Goal: Task Accomplishment & Management: Manage account settings

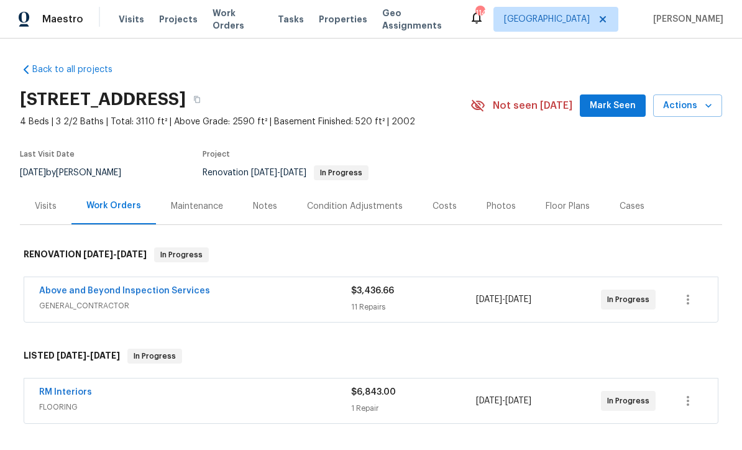
scroll to position [1, 0]
click at [618, 100] on span "Mark Seen" at bounding box center [613, 107] width 46 height 16
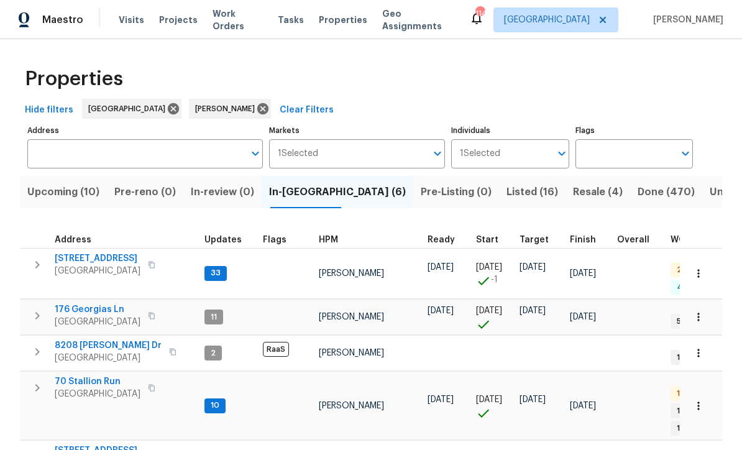
click at [88, 259] on span "188 Lost Lake Trl" at bounding box center [98, 258] width 86 height 12
click at [73, 303] on span "176 Georgias Ln" at bounding box center [98, 309] width 86 height 12
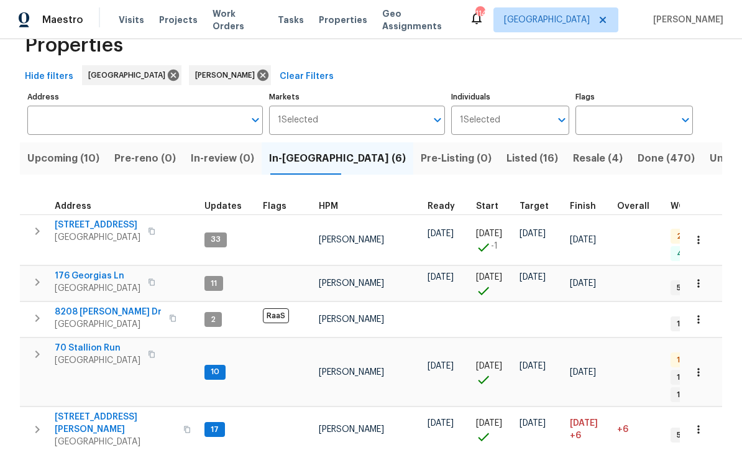
scroll to position [33, 0]
click at [90, 306] on span "8208 Connally Dr" at bounding box center [108, 312] width 107 height 12
click at [79, 342] on span "70 Stallion Run" at bounding box center [98, 348] width 86 height 12
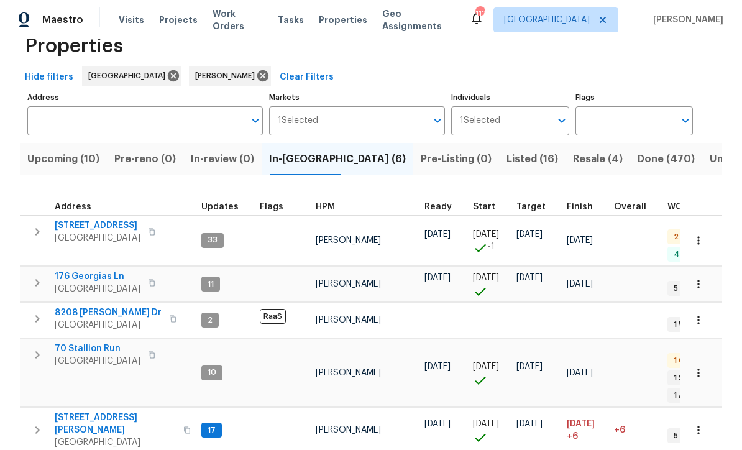
click at [70, 411] on span "[STREET_ADDRESS][PERSON_NAME]" at bounding box center [115, 423] width 121 height 25
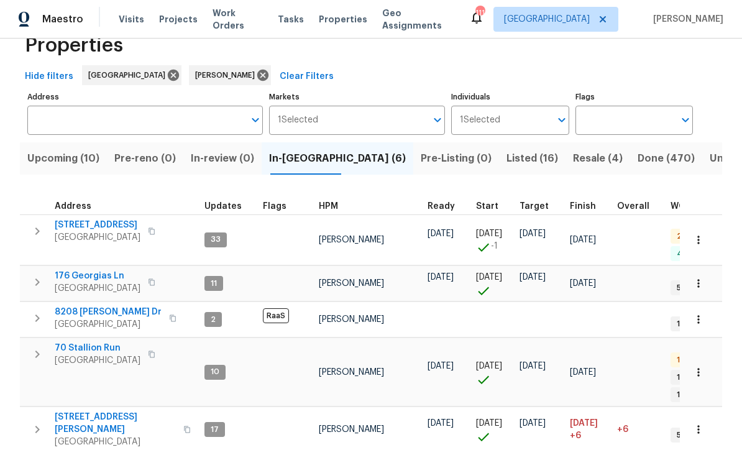
scroll to position [0, 0]
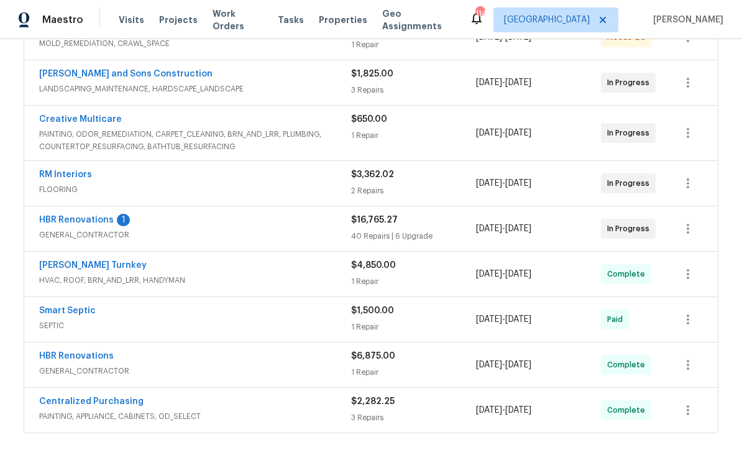
scroll to position [316, 0]
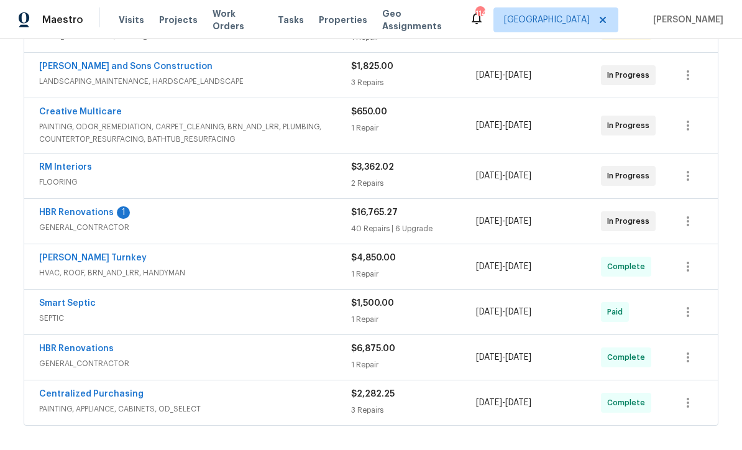
click at [68, 213] on link "HBR Renovations" at bounding box center [76, 212] width 75 height 9
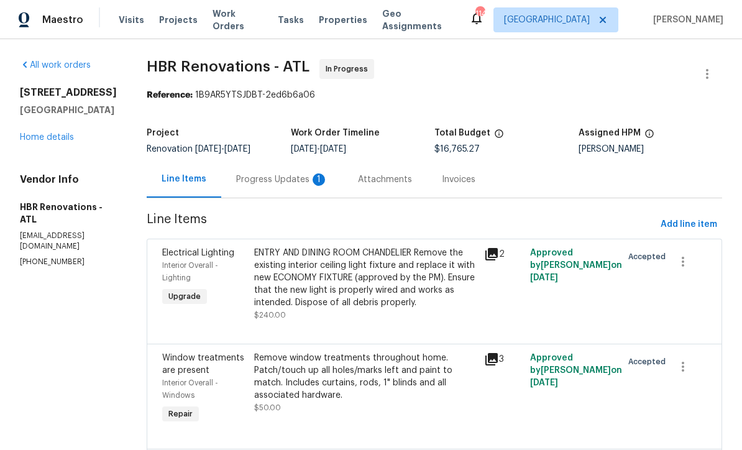
click at [253, 179] on div "Progress Updates 1" at bounding box center [282, 179] width 92 height 12
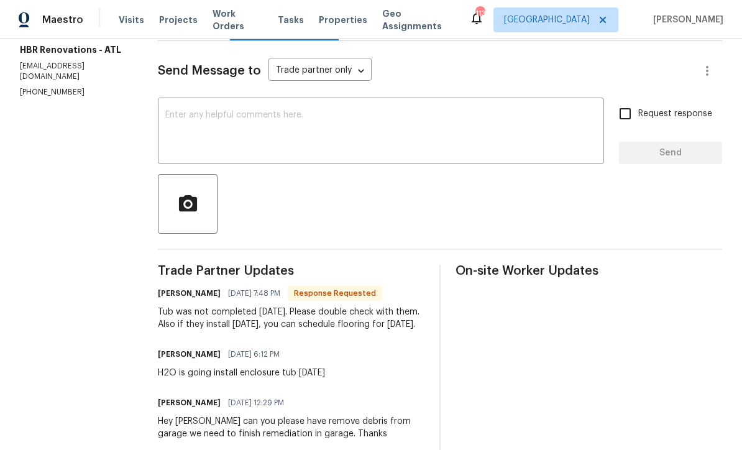
scroll to position [158, 0]
click at [176, 116] on textarea at bounding box center [380, 131] width 431 height 43
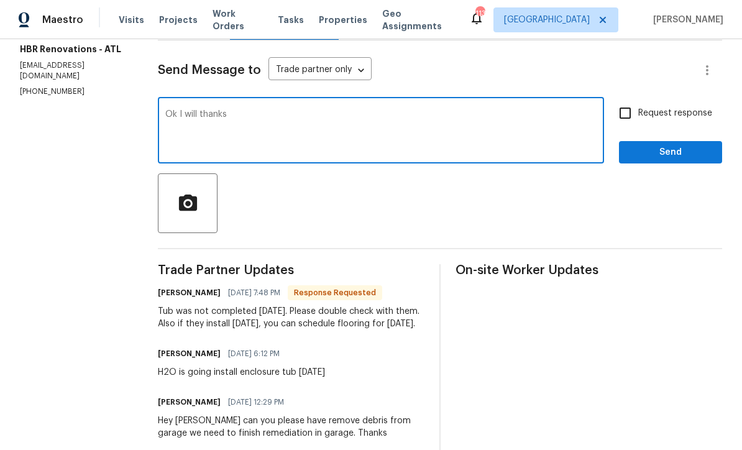
type textarea "Ok I will thanks"
click at [670, 150] on span "Send" at bounding box center [670, 153] width 83 height 16
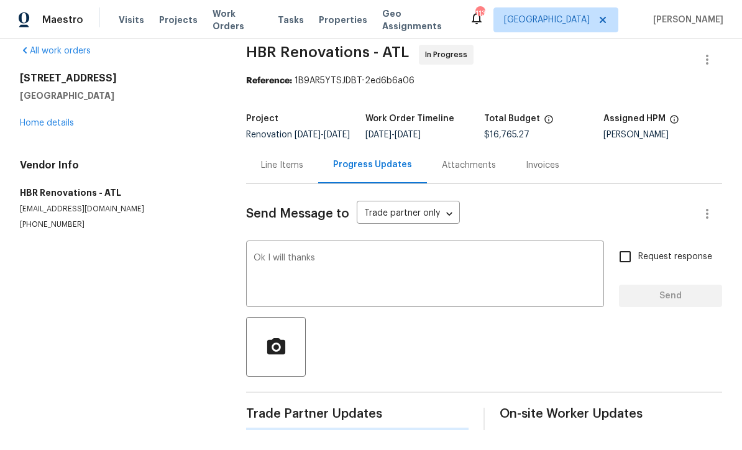
scroll to position [0, 0]
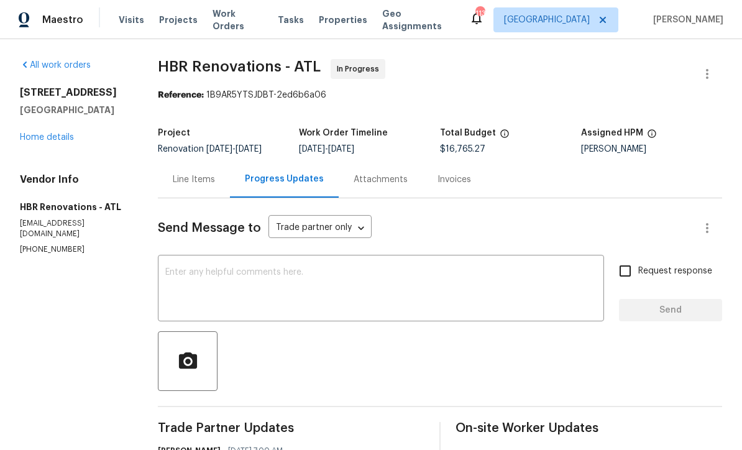
click at [35, 137] on link "Home details" at bounding box center [47, 137] width 54 height 9
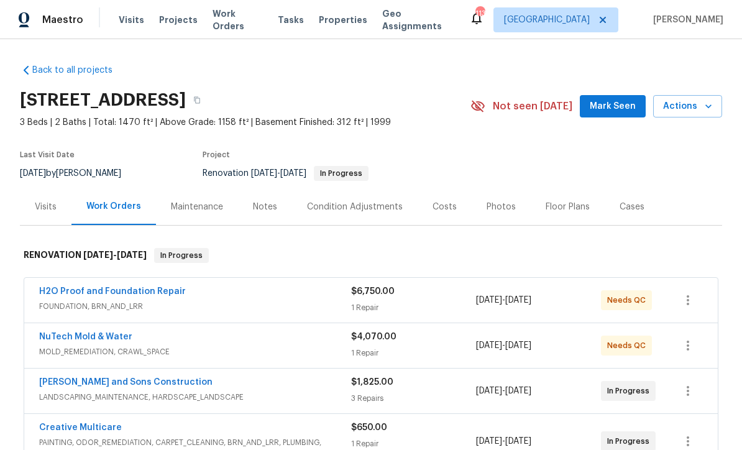
click at [619, 106] on span "Mark Seen" at bounding box center [613, 107] width 46 height 16
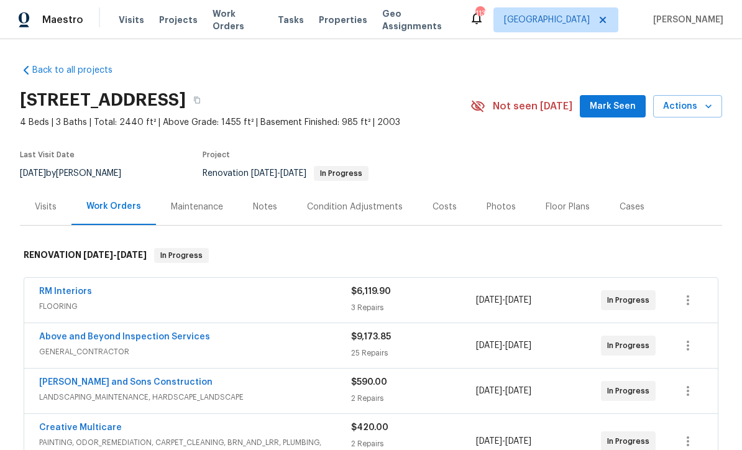
click at [622, 107] on span "Mark Seen" at bounding box center [613, 107] width 46 height 16
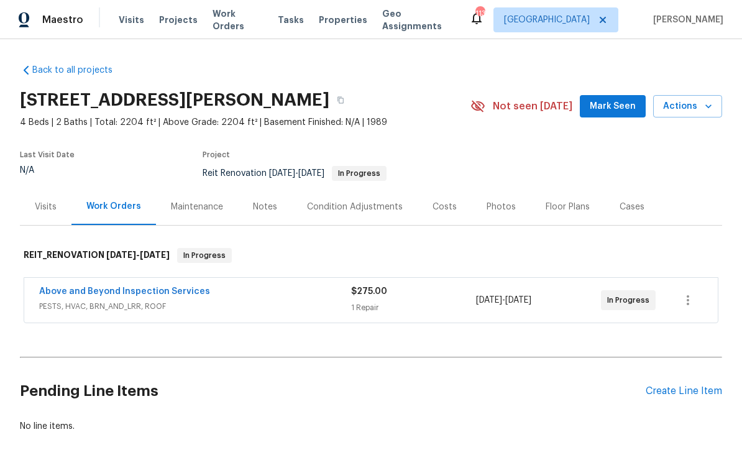
click at [623, 109] on span "Mark Seen" at bounding box center [613, 107] width 46 height 16
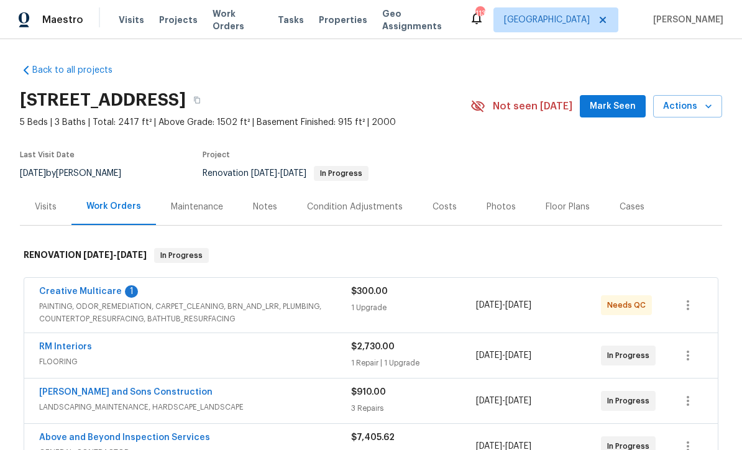
click at [604, 106] on span "Mark Seen" at bounding box center [613, 107] width 46 height 16
click at [74, 293] on link "Creative Multicare" at bounding box center [80, 291] width 83 height 9
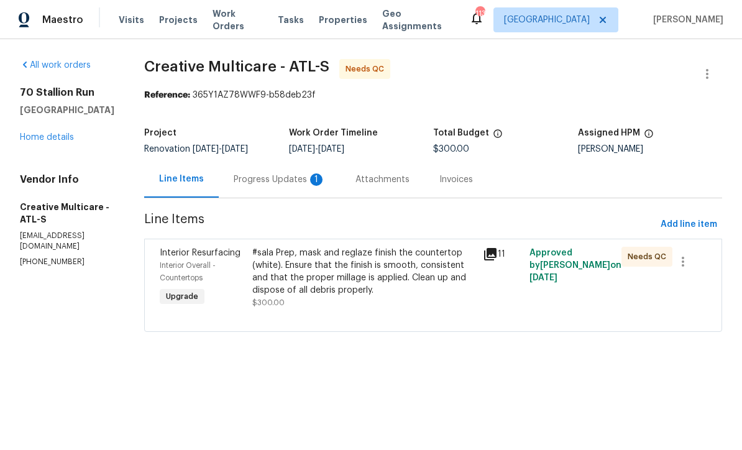
click at [293, 181] on div "Progress Updates 1" at bounding box center [280, 179] width 92 height 12
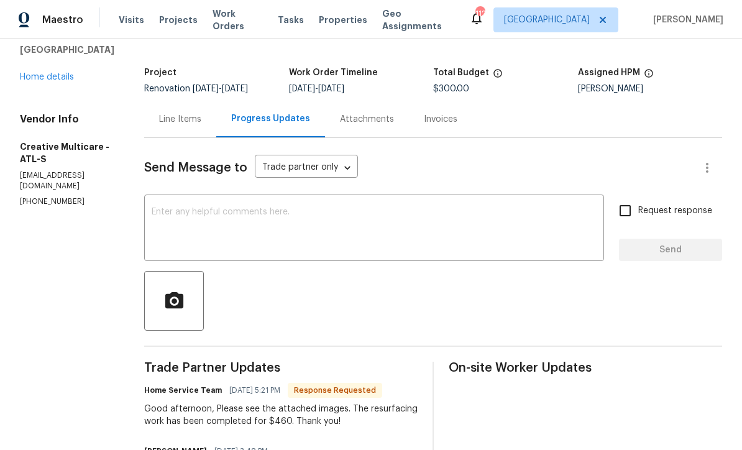
scroll to position [60, 0]
click at [201, 115] on div "Line Items" at bounding box center [180, 120] width 42 height 12
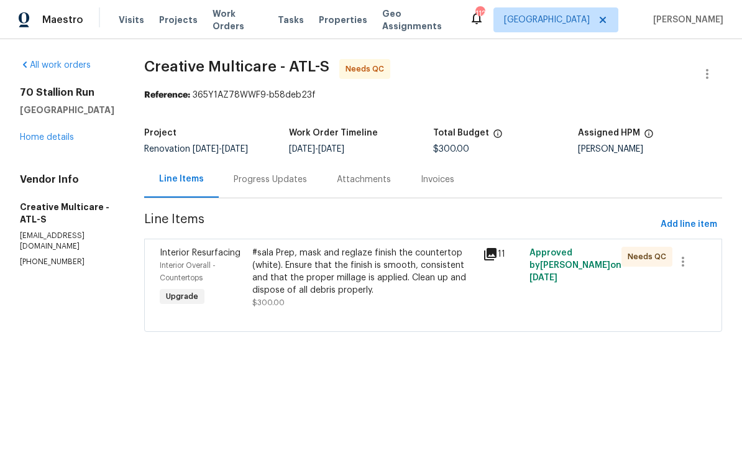
click at [326, 270] on div "#sala Prep, mask and reglaze finish the countertop (white). Ensure that the fin…" at bounding box center [364, 272] width 224 height 50
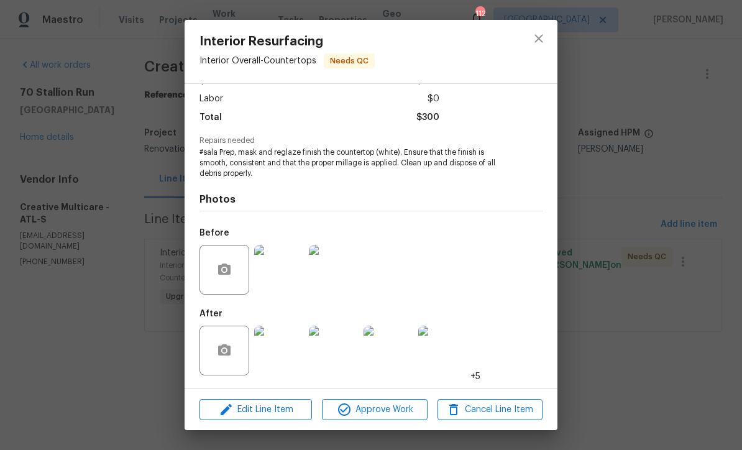
scroll to position [83, 0]
click at [286, 354] on img at bounding box center [279, 351] width 50 height 50
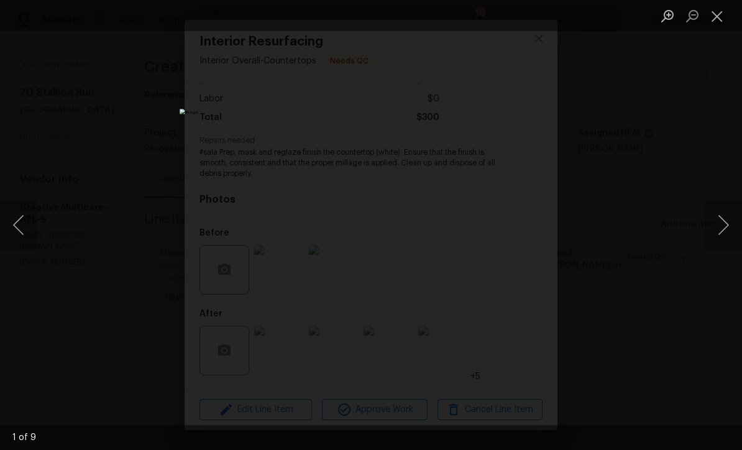
click at [719, 229] on button "Next image" at bounding box center [722, 225] width 37 height 50
click at [724, 227] on button "Next image" at bounding box center [722, 225] width 37 height 50
click at [726, 225] on button "Next image" at bounding box center [722, 225] width 37 height 50
click at [725, 223] on button "Next image" at bounding box center [722, 225] width 37 height 50
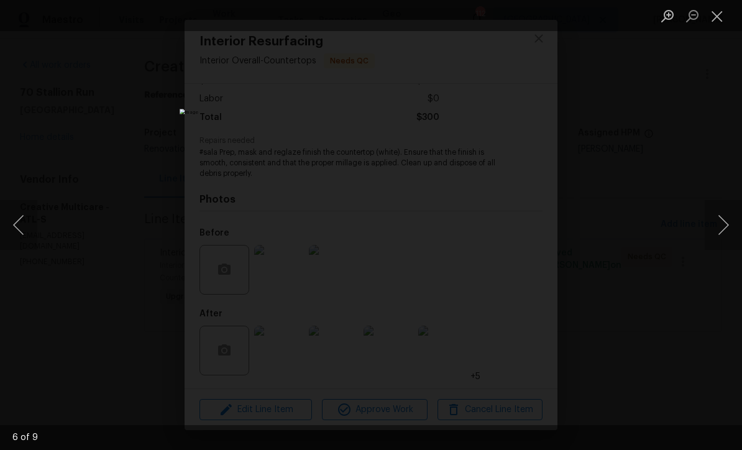
click at [726, 223] on button "Next image" at bounding box center [722, 225] width 37 height 50
click at [727, 222] on button "Next image" at bounding box center [722, 225] width 37 height 50
click at [724, 228] on button "Next image" at bounding box center [722, 225] width 37 height 50
click at [725, 225] on button "Next image" at bounding box center [722, 225] width 37 height 50
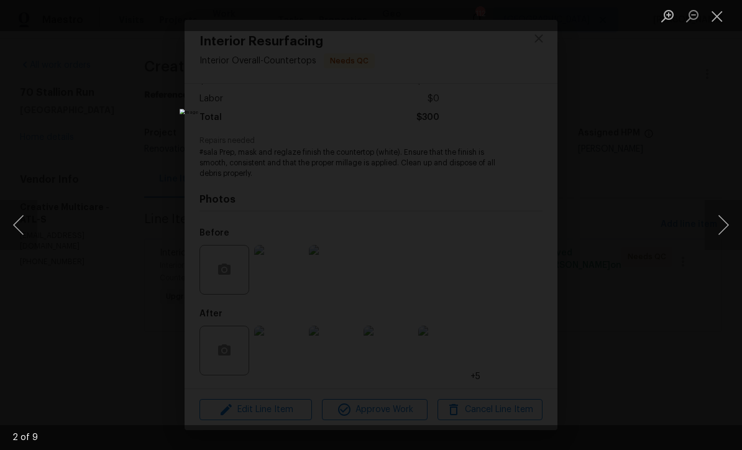
click at [721, 20] on button "Close lightbox" at bounding box center [716, 16] width 25 height 22
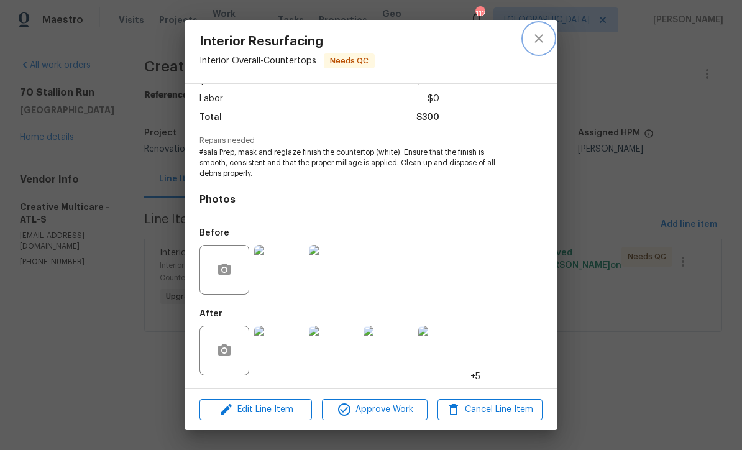
click at [537, 33] on icon "close" at bounding box center [538, 38] width 15 height 15
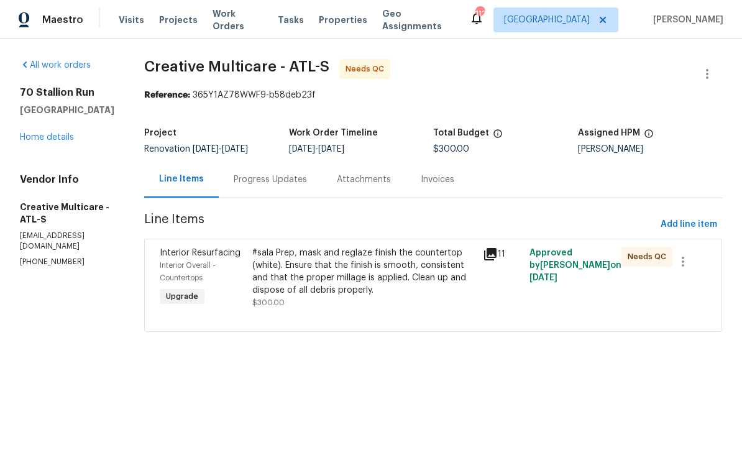
click at [281, 175] on div "Progress Updates" at bounding box center [270, 179] width 73 height 12
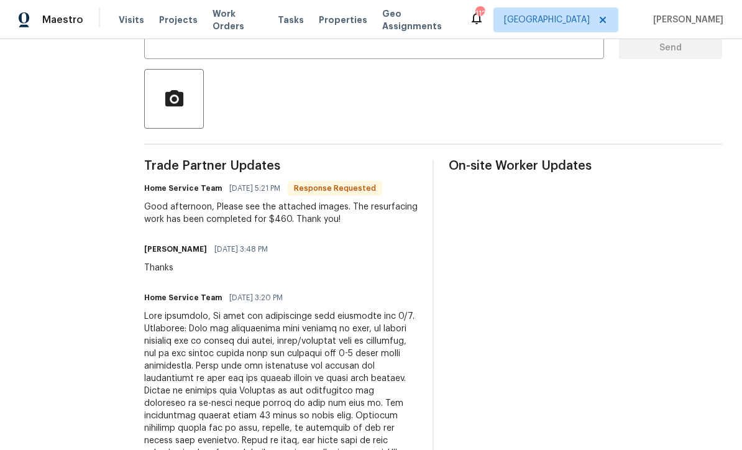
scroll to position [262, 0]
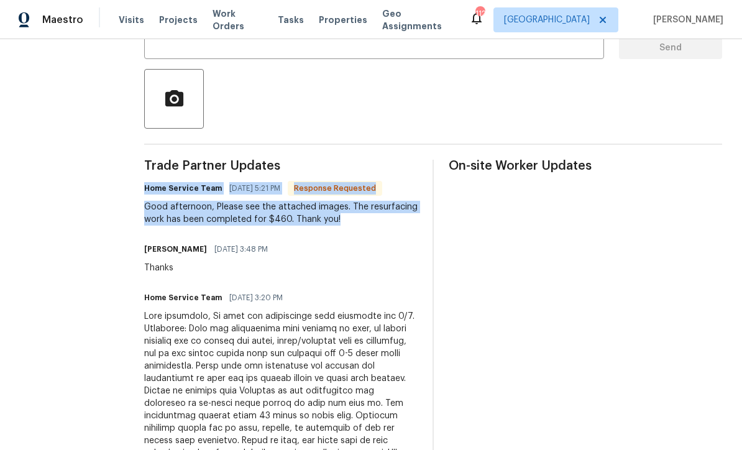
copy div "Home Service Team 09/03/2025 5:21 PM Response Requested Good afternoon, Please …"
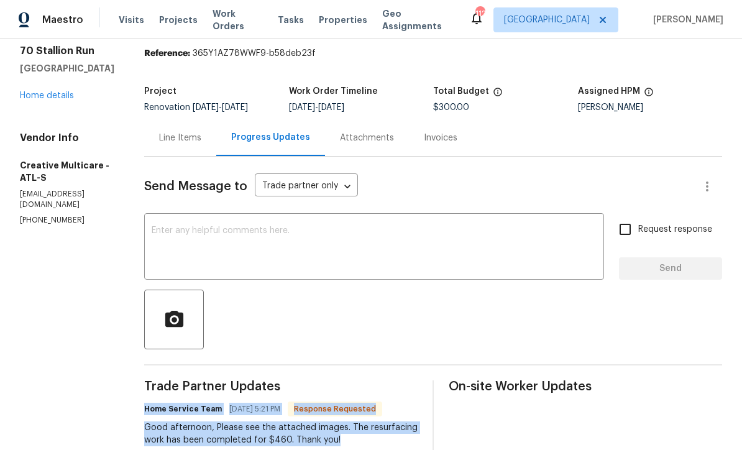
scroll to position [6, 0]
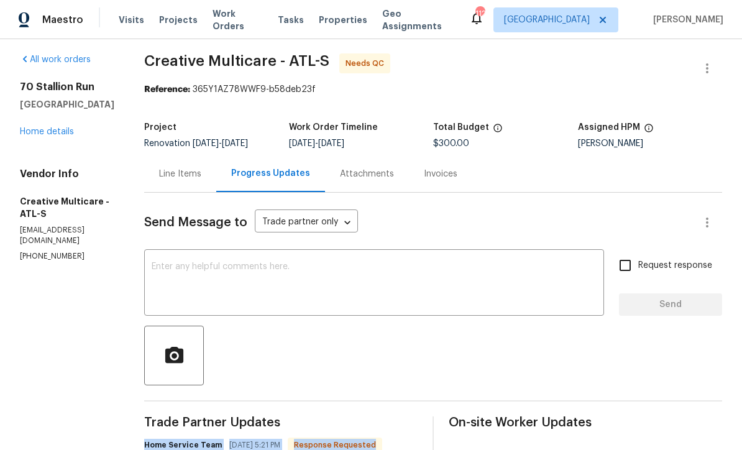
click at [201, 174] on div "Line Items" at bounding box center [180, 174] width 42 height 12
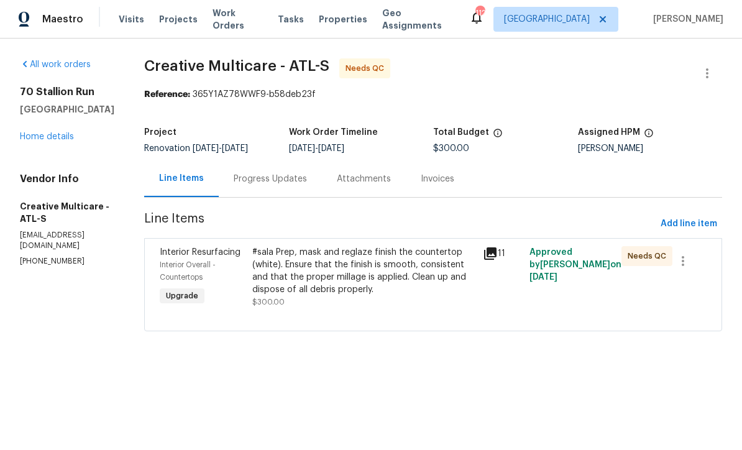
click at [342, 268] on div "#sala Prep, mask and reglaze finish the countertop (white). Ensure that the fin…" at bounding box center [364, 272] width 224 height 50
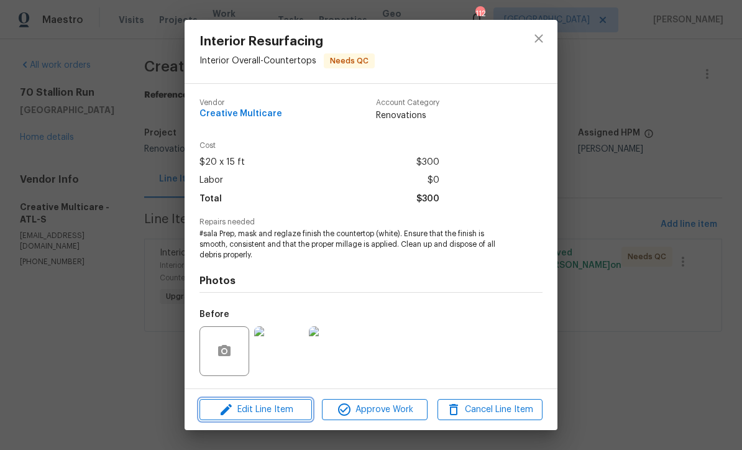
click at [259, 412] on span "Edit Line Item" at bounding box center [255, 410] width 105 height 16
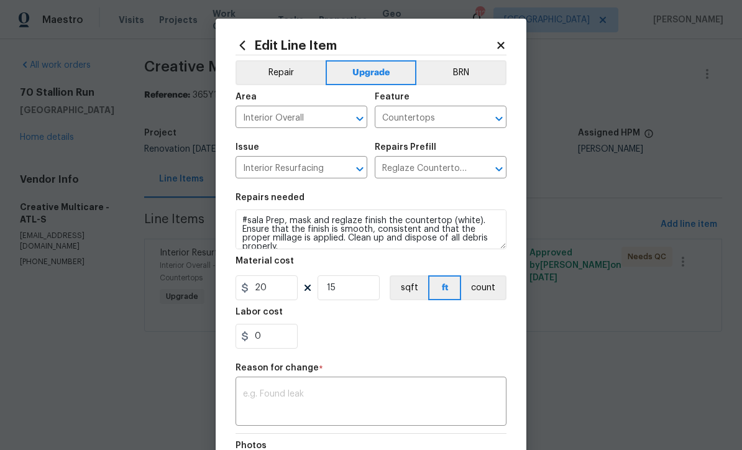
click at [249, 392] on textarea at bounding box center [371, 402] width 256 height 26
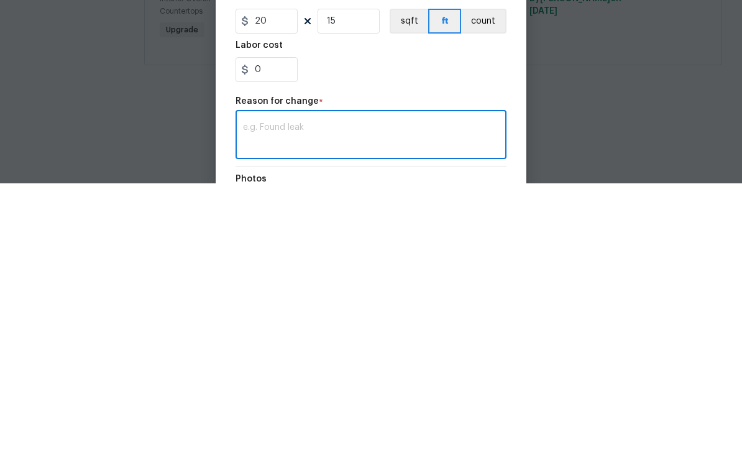
scroll to position [1, 0]
paste textarea "Home Service Team 09/03/2025 5:21 PM Response Requested Good afternoon, Please …"
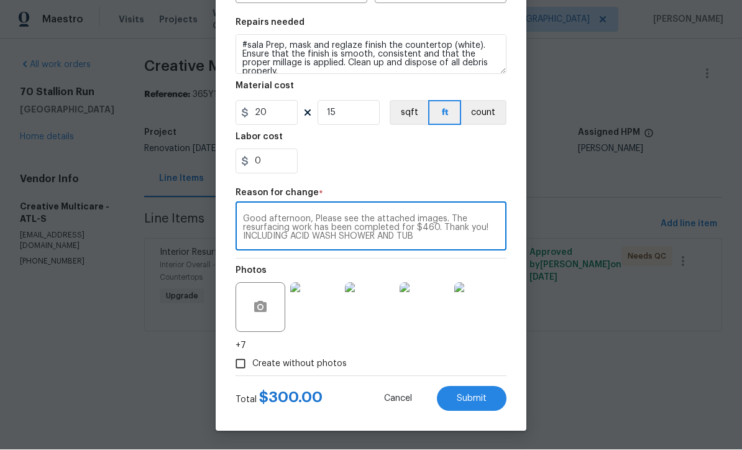
scroll to position [177, 0]
type textarea "Home Service Team 09/03/2025 5:21 PM Response Requested Good afternoon, Please …"
click at [339, 111] on input "15" at bounding box center [348, 113] width 62 height 25
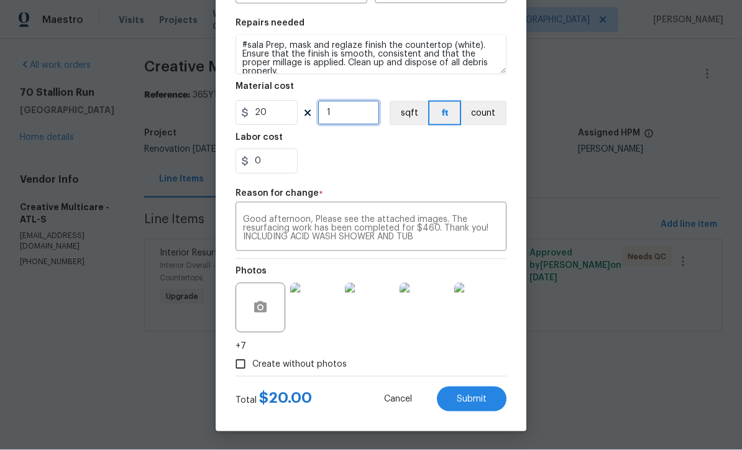
type input "1"
click at [273, 112] on input "20" at bounding box center [266, 113] width 62 height 25
type input "460"
click at [352, 169] on div "0" at bounding box center [370, 161] width 271 height 25
click at [467, 398] on span "Submit" at bounding box center [472, 398] width 30 height 9
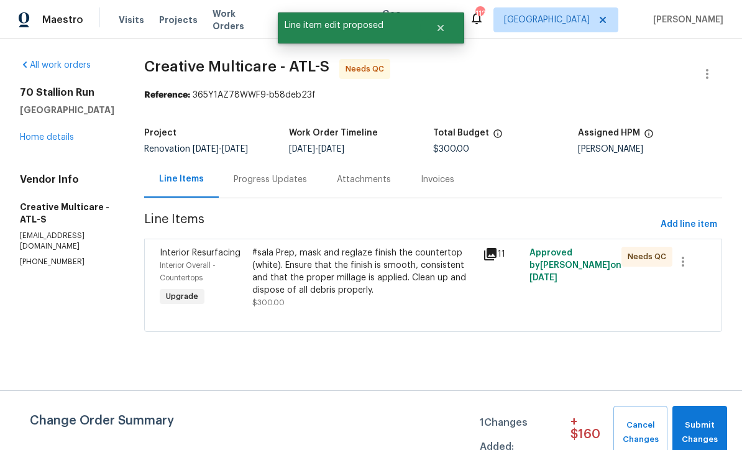
scroll to position [0, 0]
click at [693, 419] on span "Submit Changes" at bounding box center [699, 432] width 42 height 29
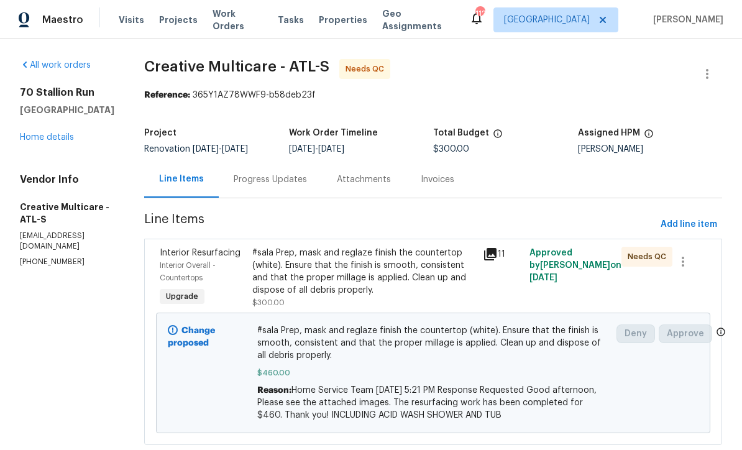
click at [288, 177] on div "Progress Updates" at bounding box center [270, 179] width 73 height 12
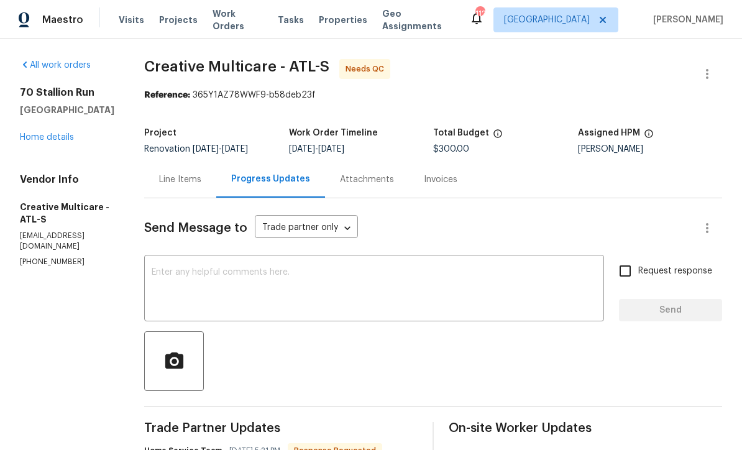
click at [186, 263] on div "x ​" at bounding box center [374, 289] width 460 height 63
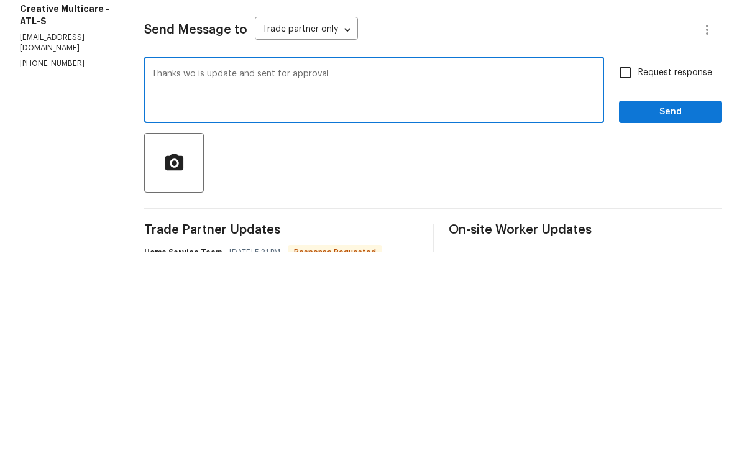
type textarea "Thanks wo is update and sent for approval"
click at [646, 303] on span "Send" at bounding box center [670, 311] width 83 height 16
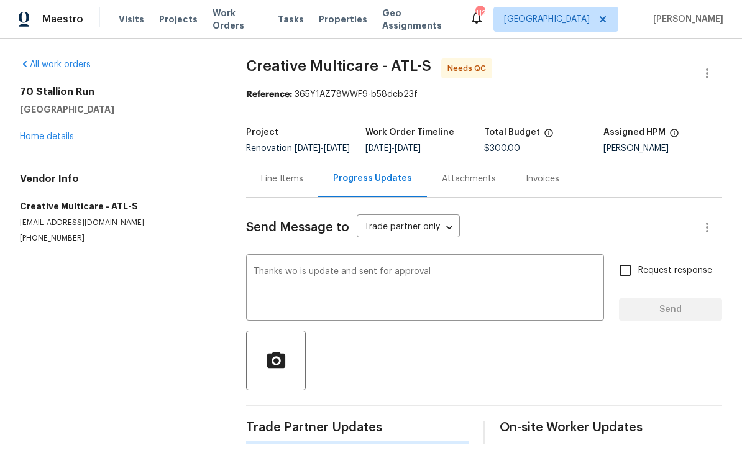
scroll to position [24, 0]
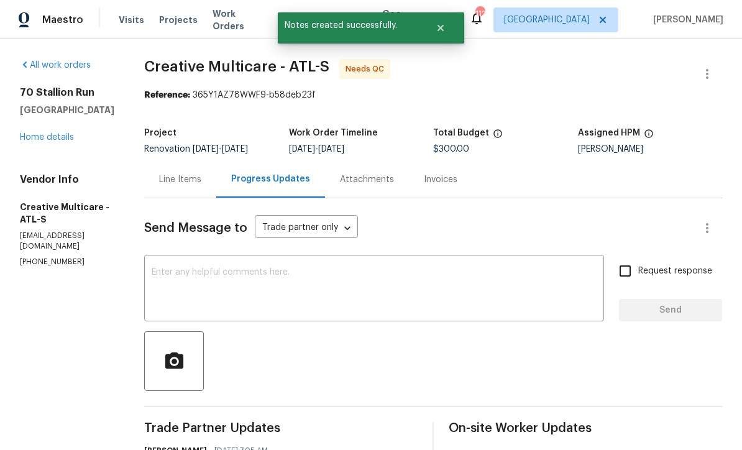
click at [45, 133] on link "Home details" at bounding box center [47, 137] width 54 height 9
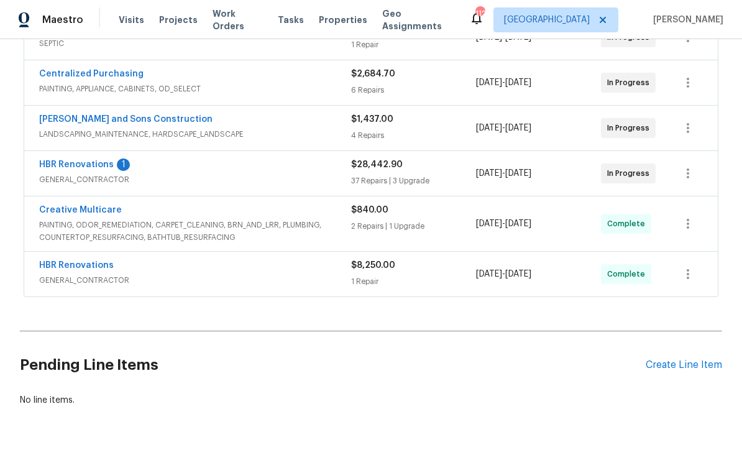
scroll to position [307, 0]
click at [73, 165] on link "HBR Renovations" at bounding box center [76, 165] width 75 height 9
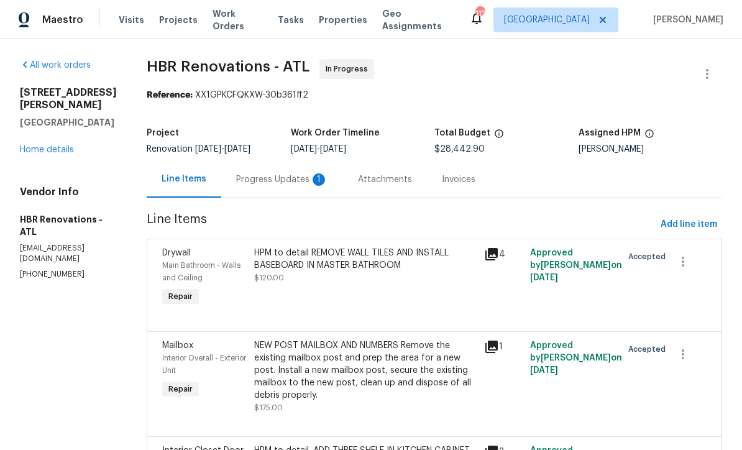
click at [253, 173] on div "Progress Updates 1" at bounding box center [282, 179] width 92 height 12
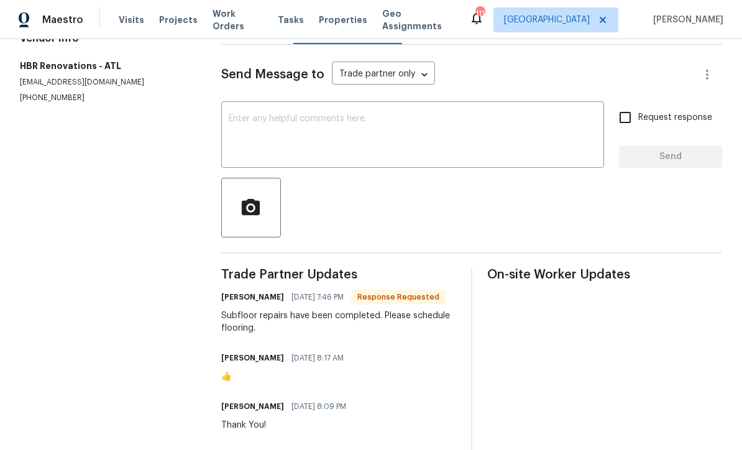
scroll to position [156, 0]
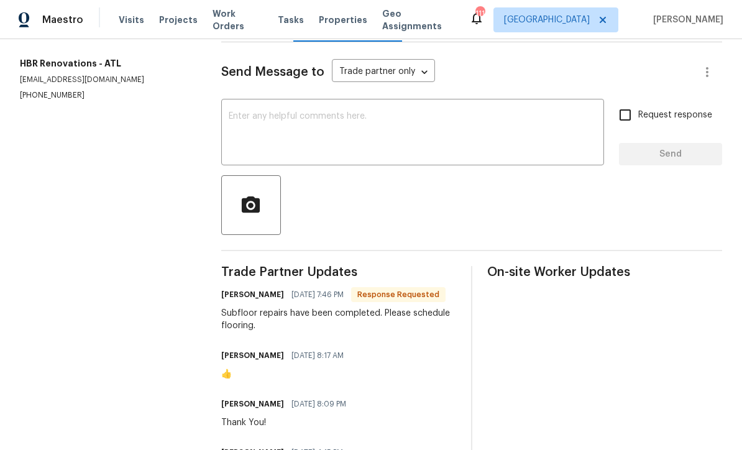
click at [232, 125] on textarea at bounding box center [413, 133] width 368 height 43
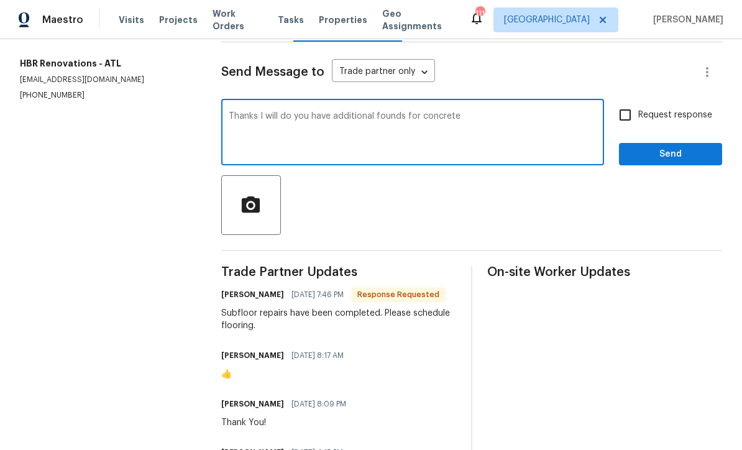
click at [418, 125] on textarea "Thanks I will do you have additional founds for concrete" at bounding box center [413, 133] width 368 height 43
click at [381, 155] on textarea "Thanks I will do you have additional founds for concrete" at bounding box center [413, 133] width 368 height 43
click at [490, 130] on textarea "Thanks I will do you have additional founds for concrete" at bounding box center [413, 133] width 368 height 43
click at [504, 130] on textarea "Thanks I will do you have additional founds for driveway concrete" at bounding box center [413, 133] width 368 height 43
type textarea "Thanks I will do you have additional founds for driveway concrete"
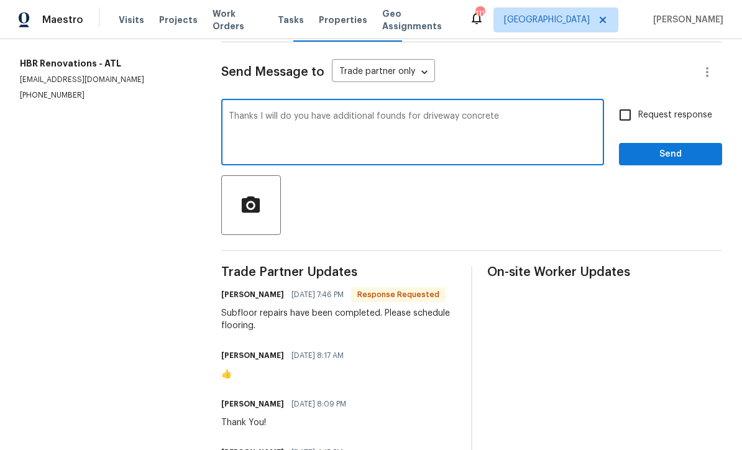
click at [621, 123] on input "Request response" at bounding box center [625, 115] width 26 height 26
checkbox input "true"
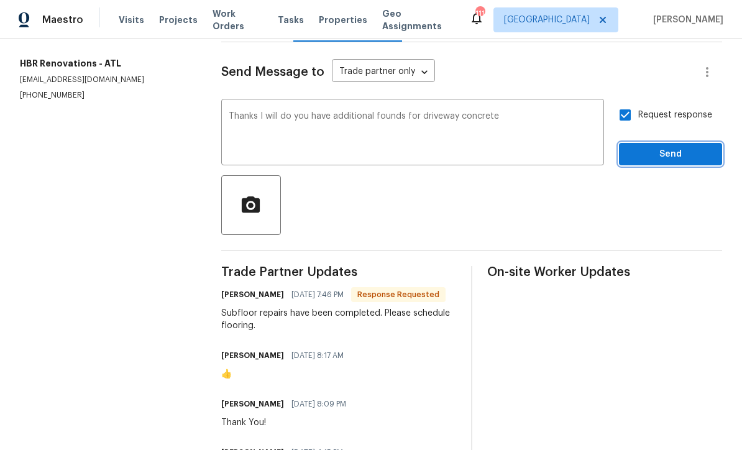
click at [663, 160] on span "Send" at bounding box center [670, 155] width 83 height 16
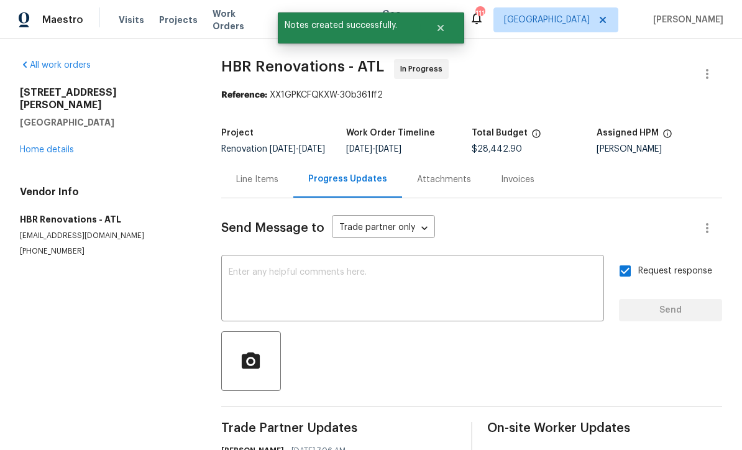
click at [40, 145] on link "Home details" at bounding box center [47, 149] width 54 height 9
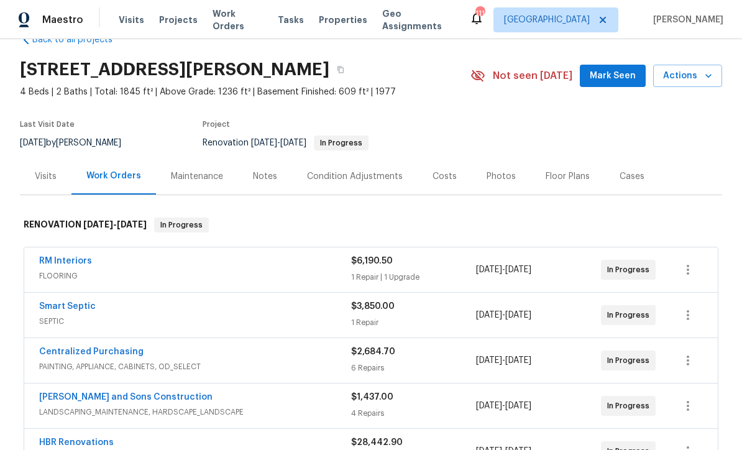
scroll to position [31, 0]
click at [61, 262] on link "RM Interiors" at bounding box center [65, 260] width 53 height 9
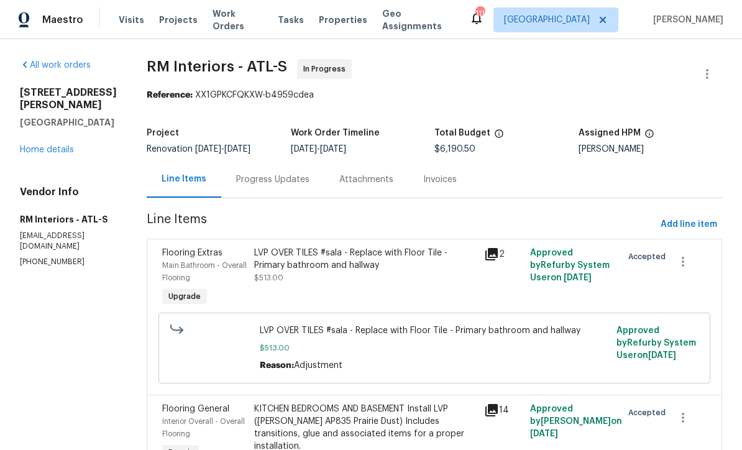
click at [248, 174] on div "Progress Updates" at bounding box center [272, 179] width 73 height 12
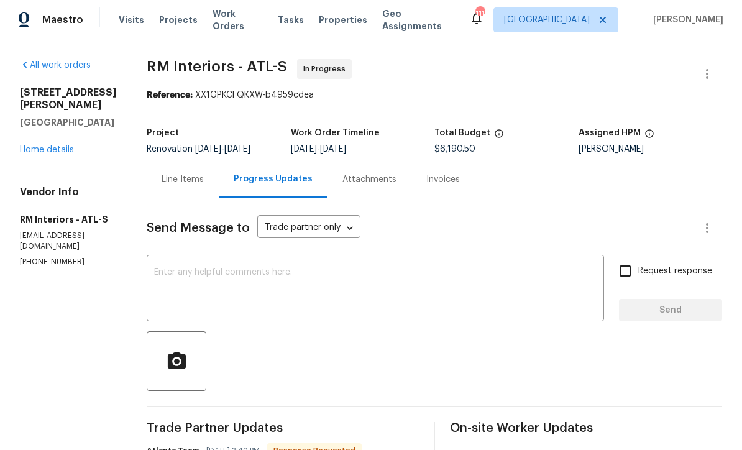
click at [147, 260] on div "x ​" at bounding box center [375, 289] width 457 height 63
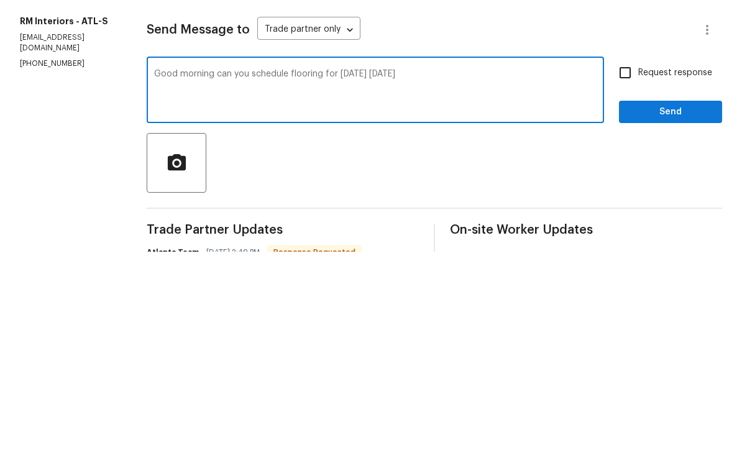
type textarea "Good morning can you schedule flooring for tomorrow 9/5/25"
click at [621, 258] on input "Request response" at bounding box center [625, 271] width 26 height 26
checkbox input "true"
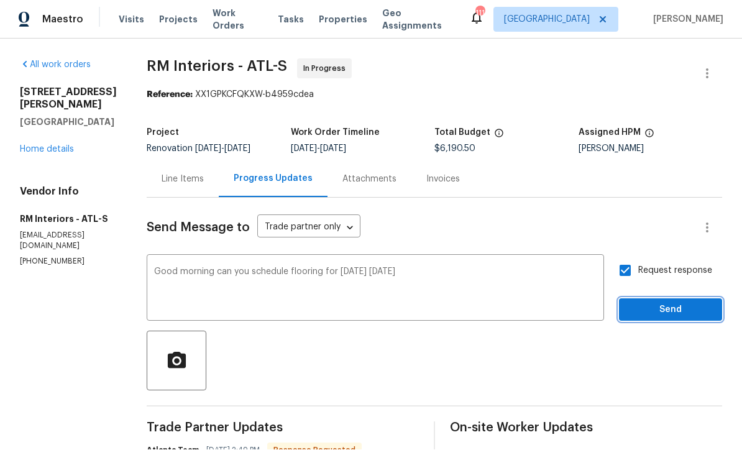
click at [653, 303] on span "Send" at bounding box center [670, 311] width 83 height 16
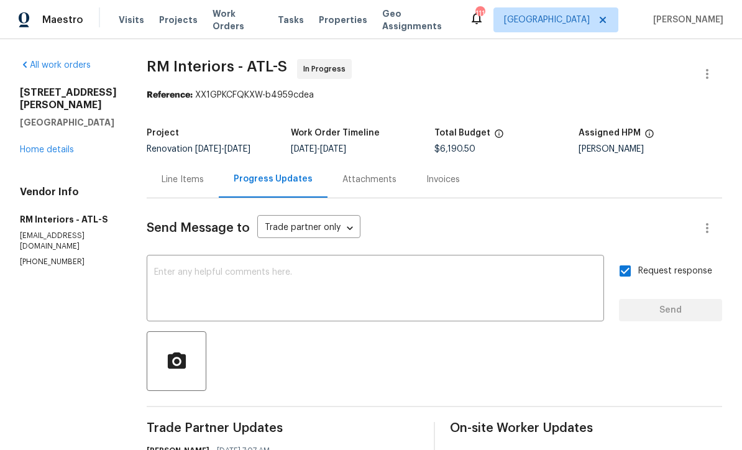
scroll to position [0, 0]
click at [39, 145] on link "Home details" at bounding box center [47, 149] width 54 height 9
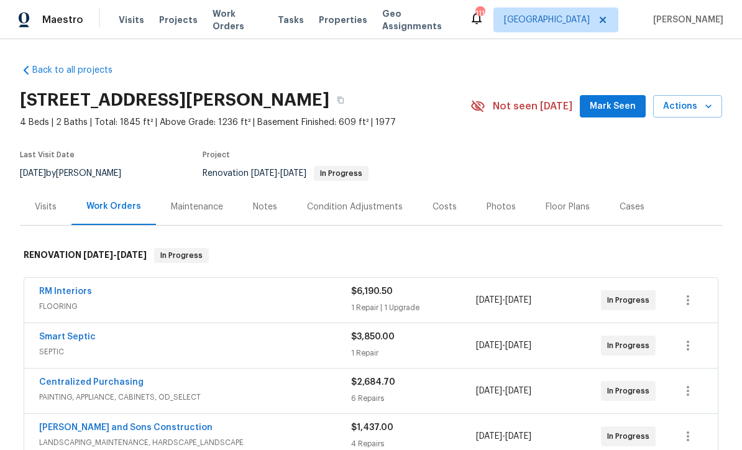
click at [615, 105] on span "Mark Seen" at bounding box center [613, 107] width 46 height 16
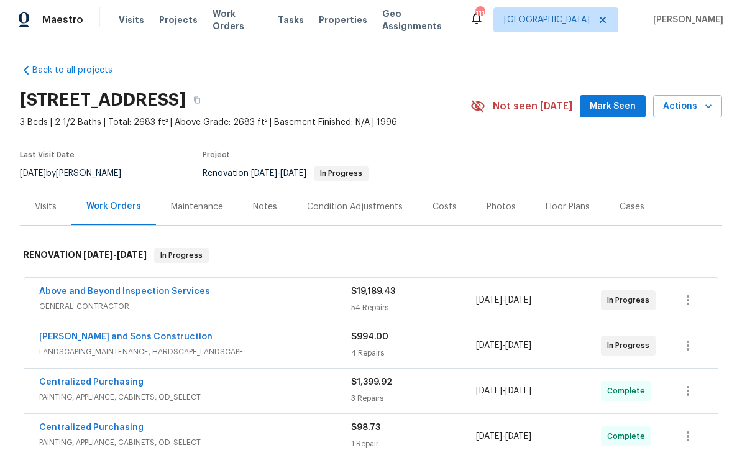
click at [614, 109] on span "Mark Seen" at bounding box center [613, 107] width 46 height 16
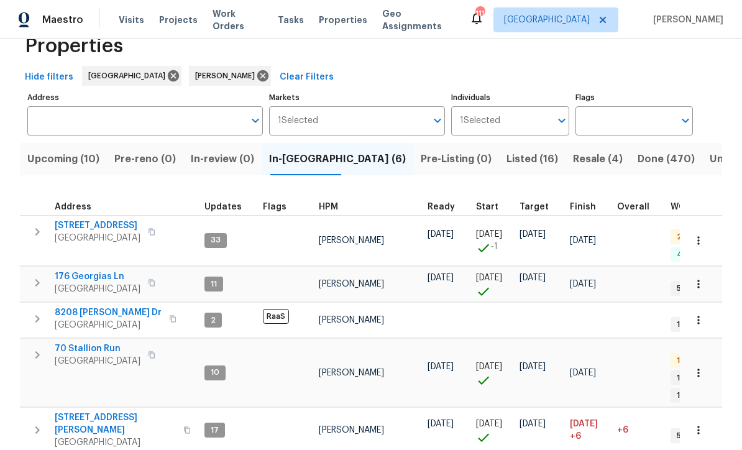
click at [53, 155] on span "Upcoming (10)" at bounding box center [63, 158] width 72 height 17
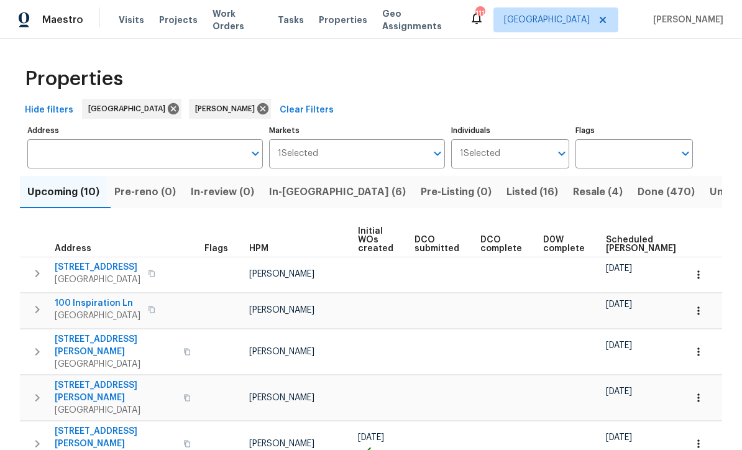
click at [301, 195] on span "In-reno (6)" at bounding box center [337, 191] width 137 height 17
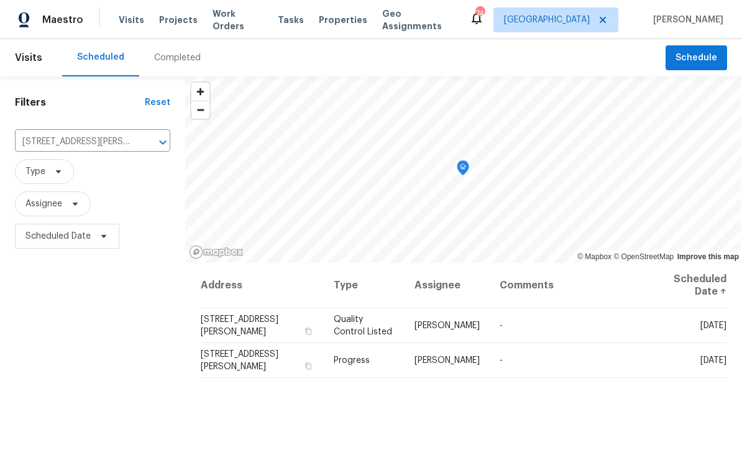
scroll to position [41, 0]
click at [142, 136] on icon "Clear" at bounding box center [146, 142] width 12 height 12
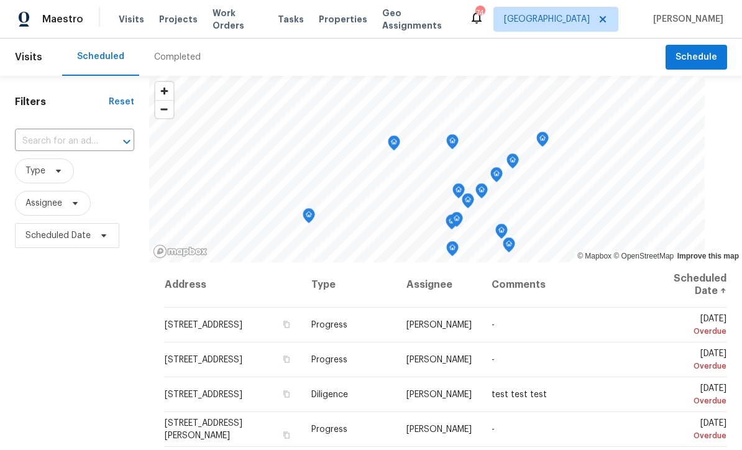
scroll to position [1, 0]
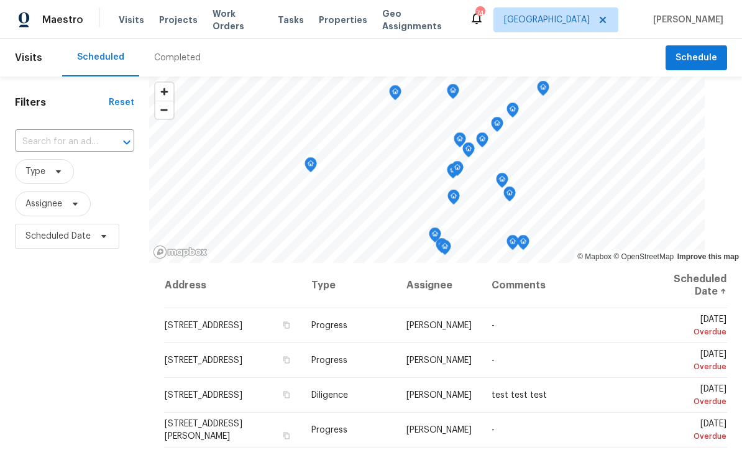
click at [38, 140] on input "text" at bounding box center [57, 141] width 84 height 19
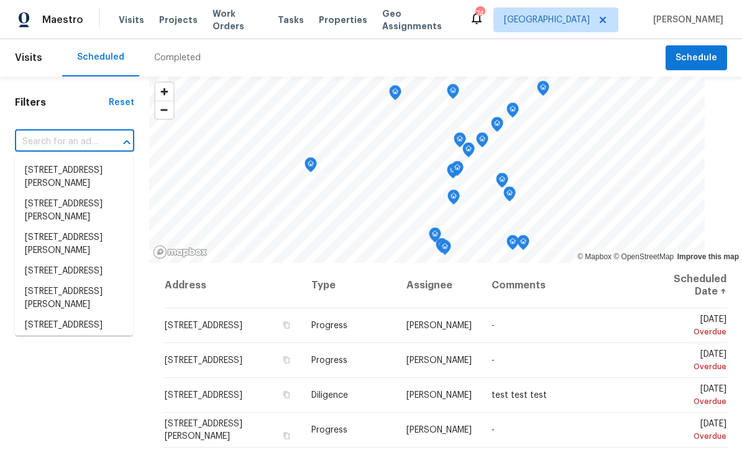
scroll to position [0, 0]
paste input "[STREET_ADDRESS][PERSON_NAME]"
type input "[STREET_ADDRESS][PERSON_NAME]"
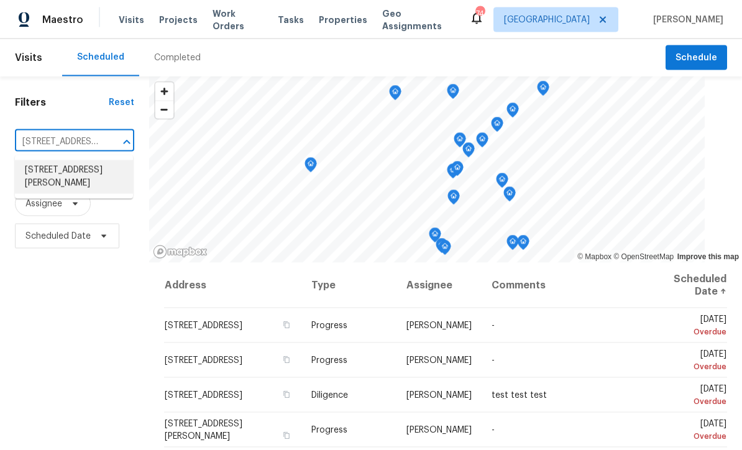
click at [50, 169] on li "[STREET_ADDRESS][PERSON_NAME]" at bounding box center [74, 177] width 118 height 34
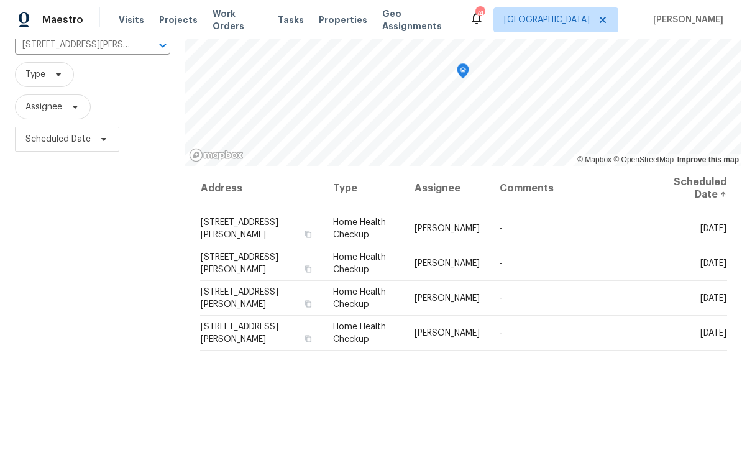
scroll to position [98, 0]
click at [0, 0] on icon at bounding box center [0, 0] width 0 height 0
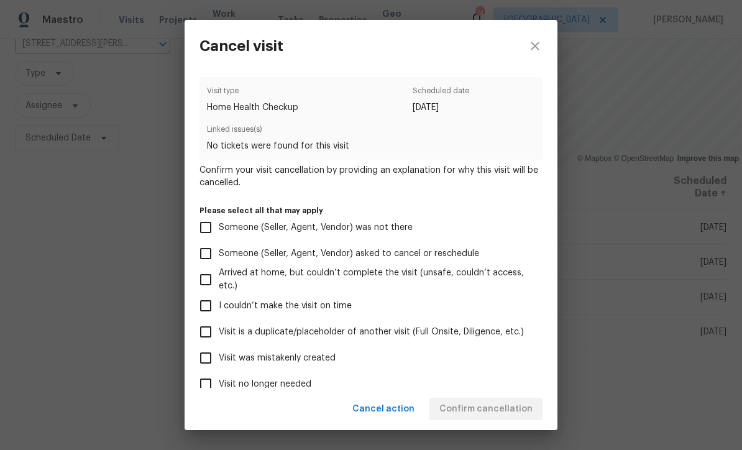
click at [208, 359] on input "Visit was mistakenly created" at bounding box center [206, 358] width 26 height 26
checkbox input "true"
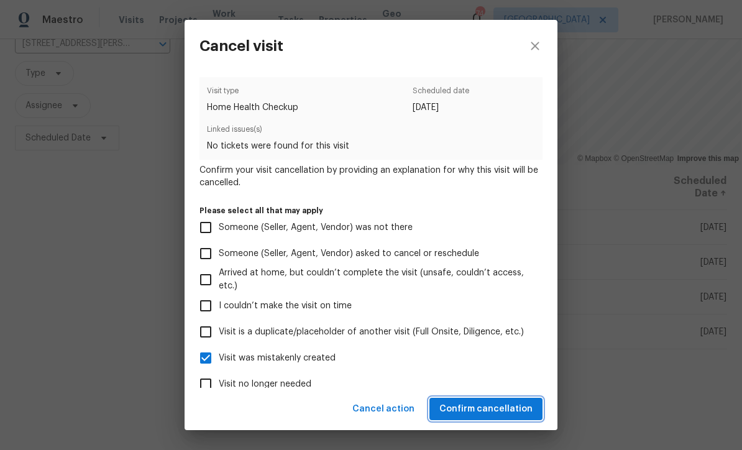
click at [485, 399] on button "Confirm cancellation" at bounding box center [485, 409] width 113 height 23
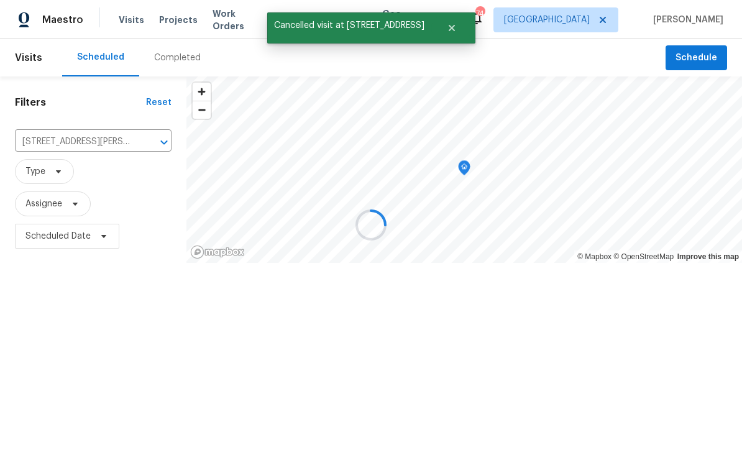
scroll to position [0, 0]
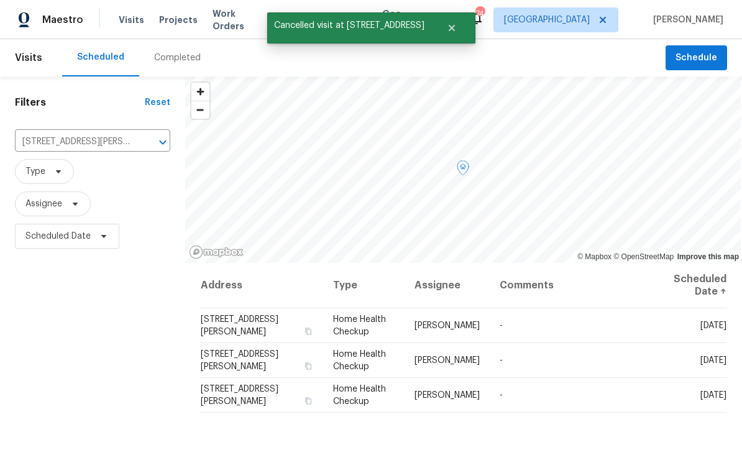
click at [0, 0] on icon at bounding box center [0, 0] width 0 height 0
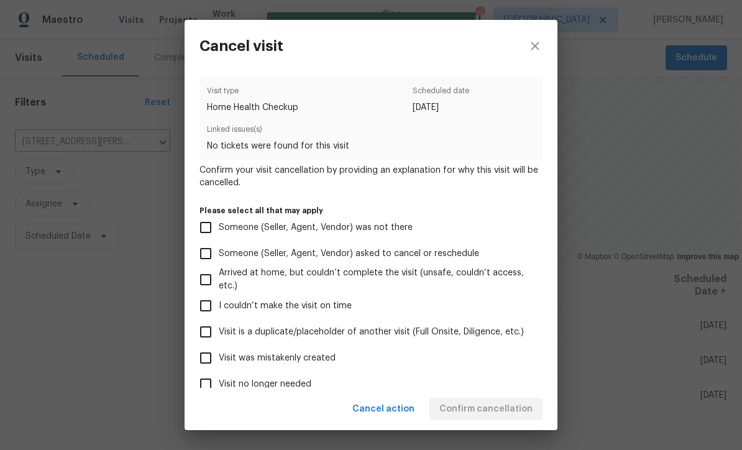
click at [200, 355] on input "Visit was mistakenly created" at bounding box center [206, 358] width 26 height 26
checkbox input "true"
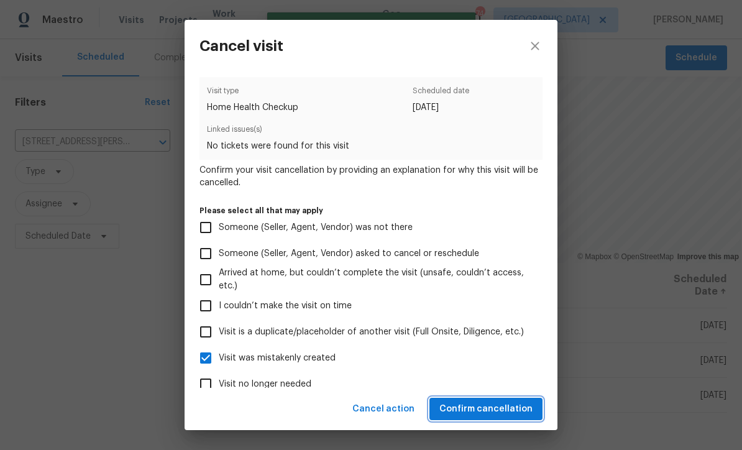
click at [478, 404] on span "Confirm cancellation" at bounding box center [485, 409] width 93 height 16
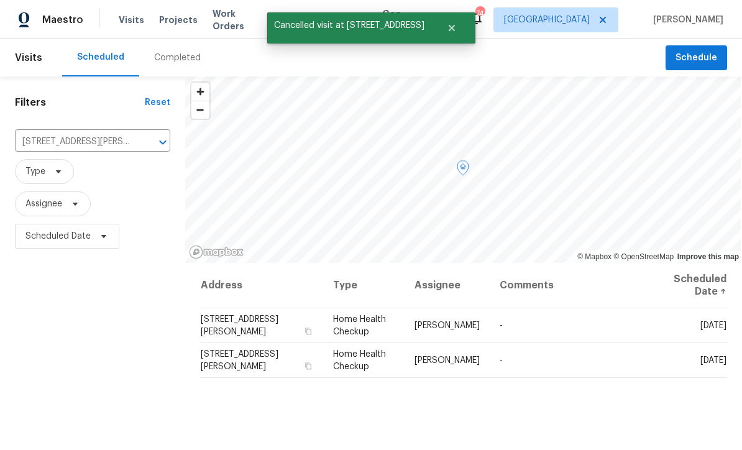
click at [0, 0] on icon at bounding box center [0, 0] width 0 height 0
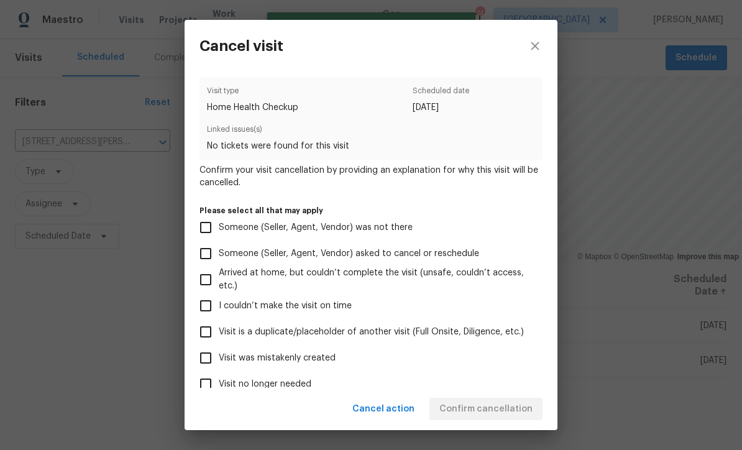
click at [204, 357] on input "Visit was mistakenly created" at bounding box center [206, 358] width 26 height 26
checkbox input "true"
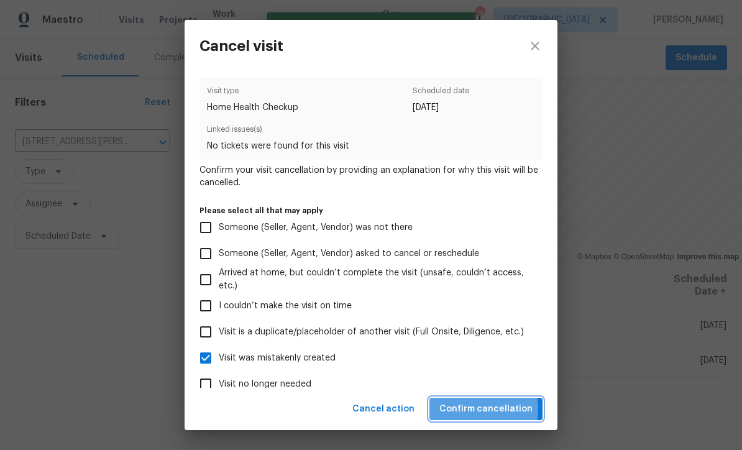
click at [476, 410] on span "Confirm cancellation" at bounding box center [485, 409] width 93 height 16
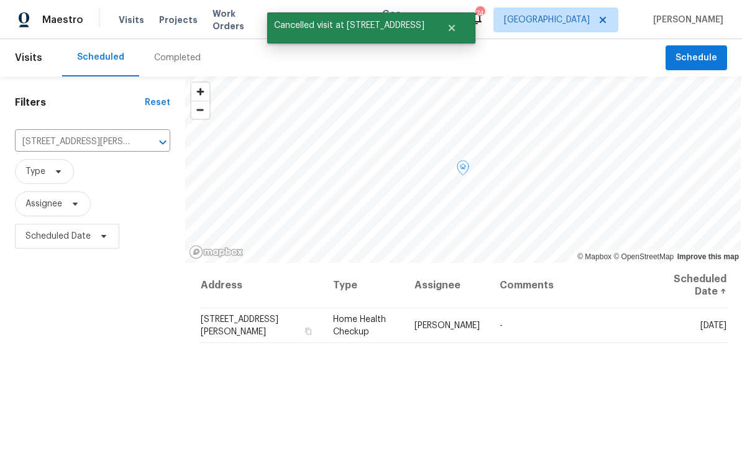
click at [0, 0] on icon at bounding box center [0, 0] width 0 height 0
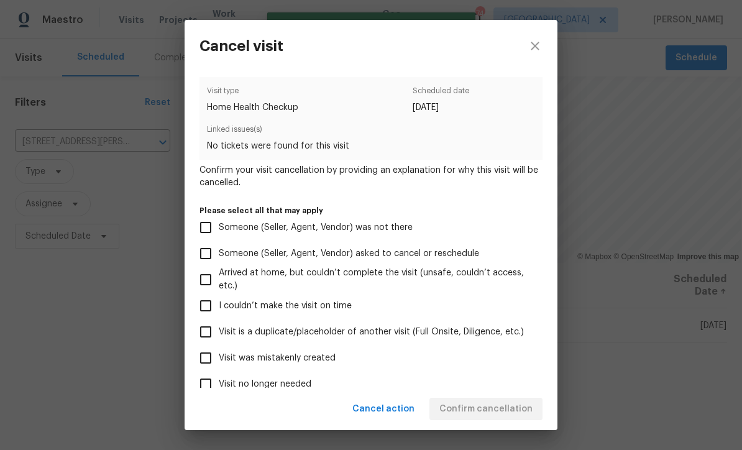
click at [208, 361] on input "Visit was mistakenly created" at bounding box center [206, 358] width 26 height 26
checkbox input "true"
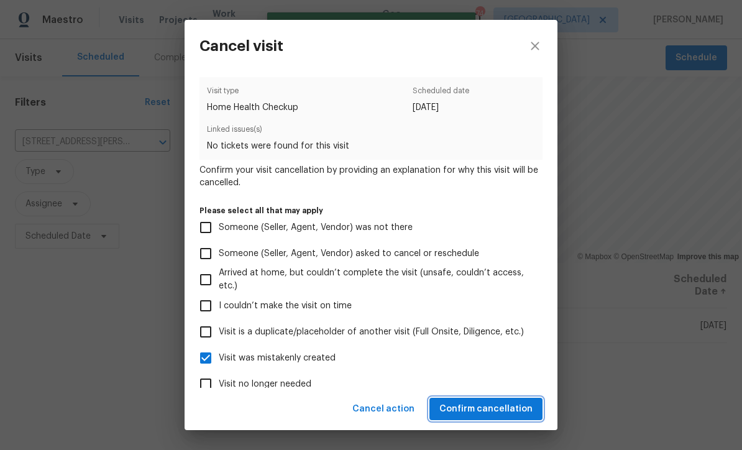
click at [480, 403] on span "Confirm cancellation" at bounding box center [485, 409] width 93 height 16
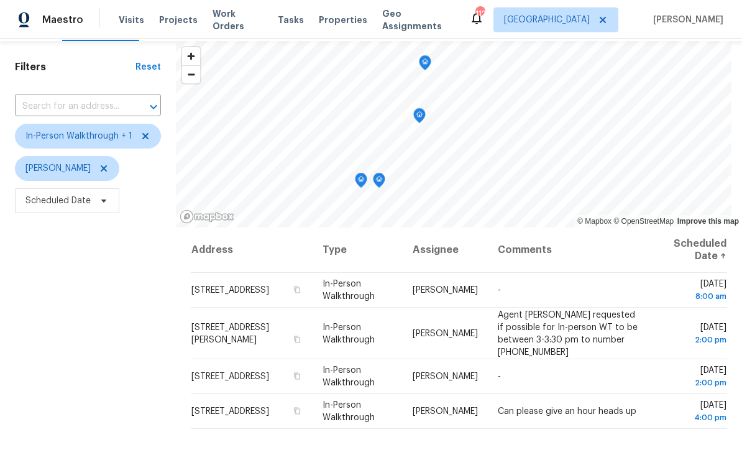
scroll to position [39, 0]
